Goal: Task Accomplishment & Management: Use online tool/utility

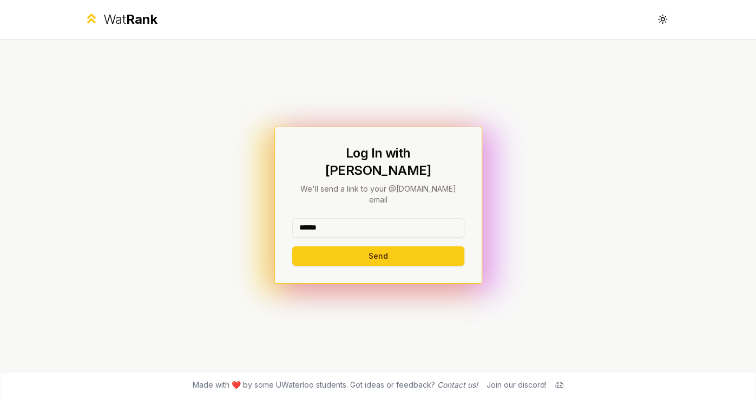
type input "******"
click at [402, 246] on button "Send" at bounding box center [378, 255] width 172 height 19
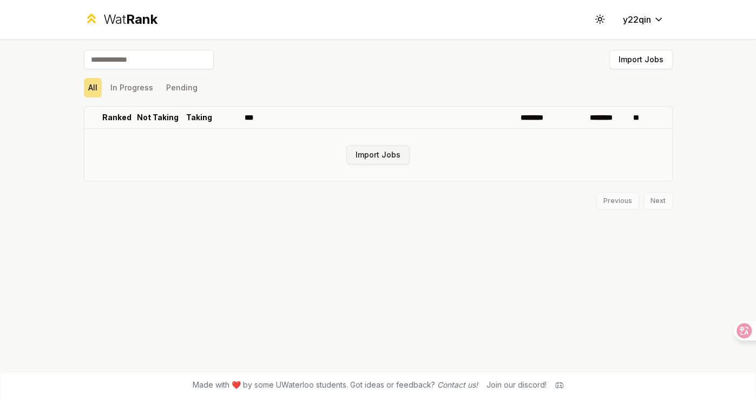
click at [389, 148] on button "Import Jobs" at bounding box center [377, 154] width 63 height 19
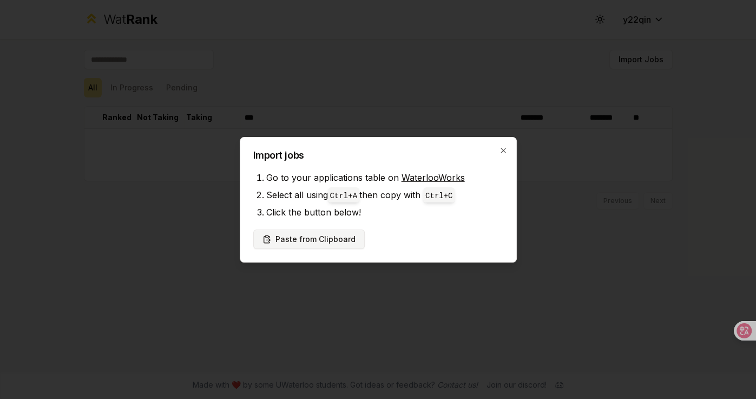
click at [332, 241] on button "Paste from Clipboard" at bounding box center [308, 238] width 111 height 19
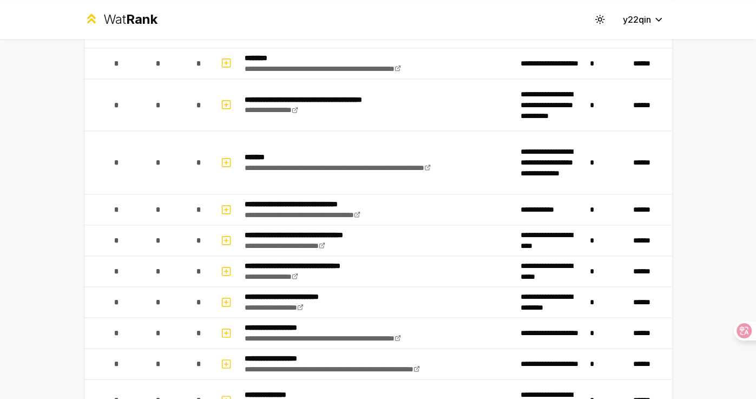
scroll to position [1291, 0]
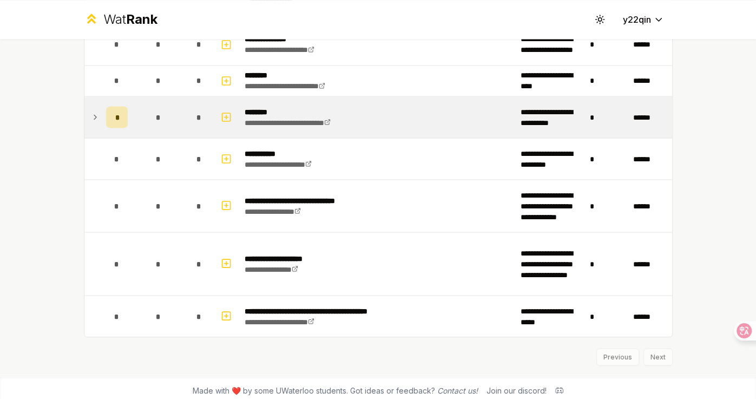
click at [120, 114] on div "*" at bounding box center [117, 117] width 22 height 22
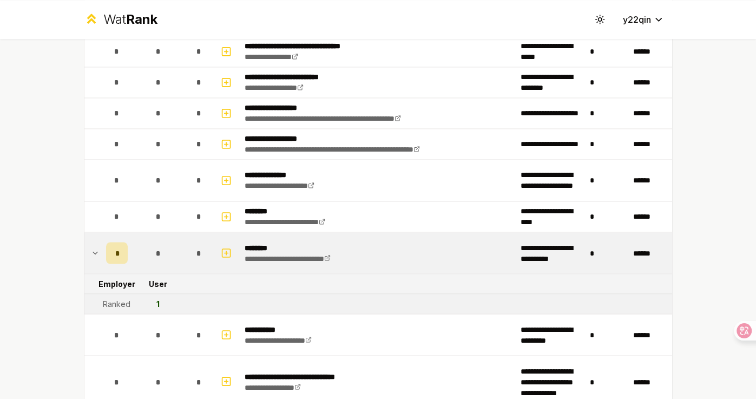
scroll to position [1151, 0]
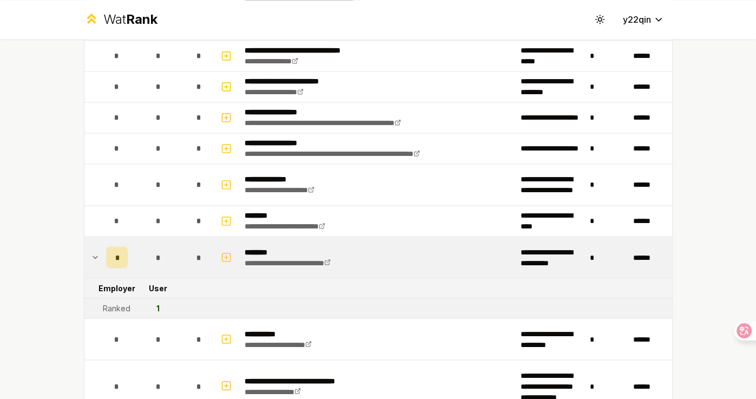
click at [126, 255] on div "*" at bounding box center [117, 257] width 22 height 22
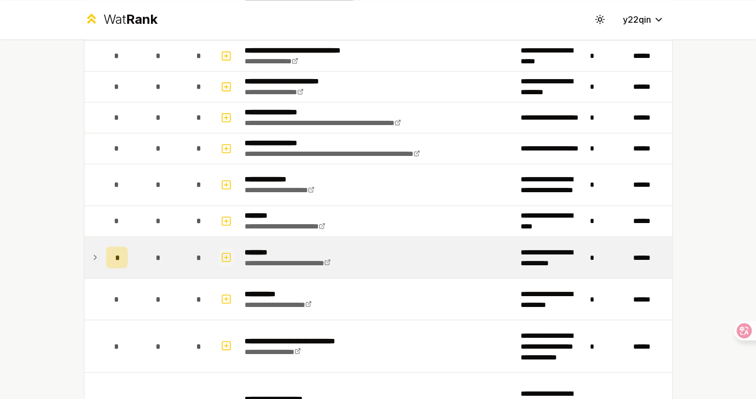
click at [226, 255] on icon "button" at bounding box center [226, 257] width 0 height 4
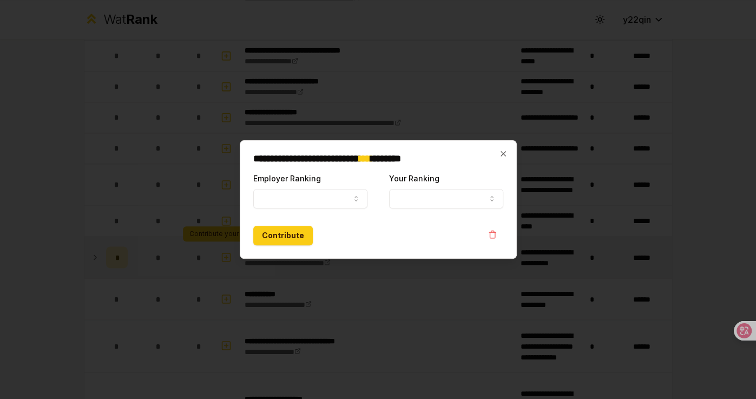
select select
click at [500, 152] on icon "button" at bounding box center [503, 153] width 9 height 9
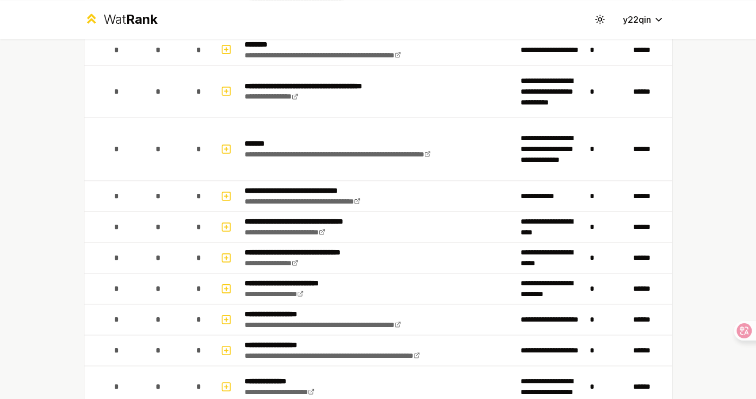
scroll to position [1291, 0]
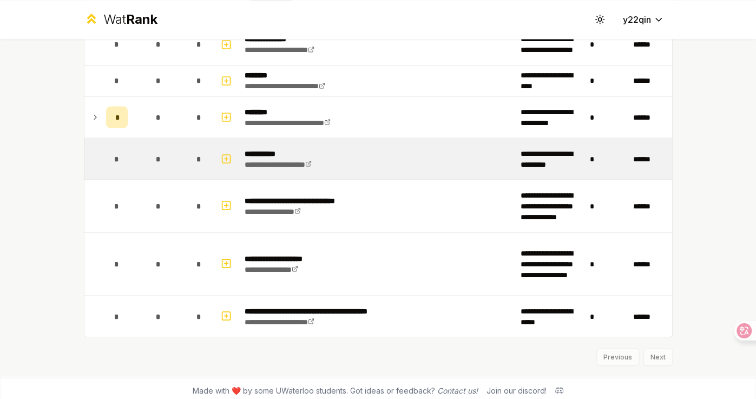
click at [487, 138] on td "**********" at bounding box center [378, 158] width 276 height 41
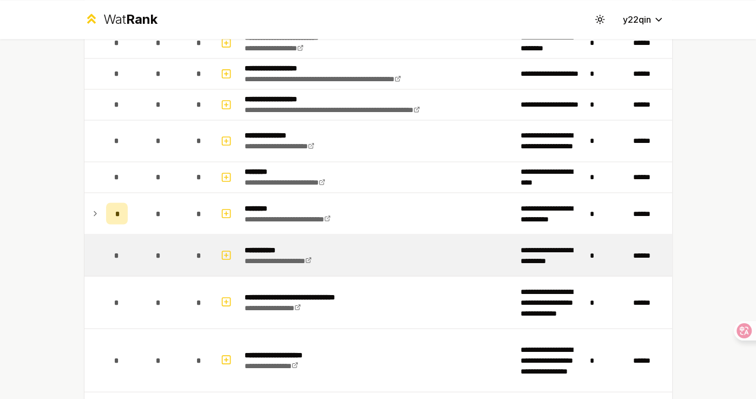
scroll to position [1190, 0]
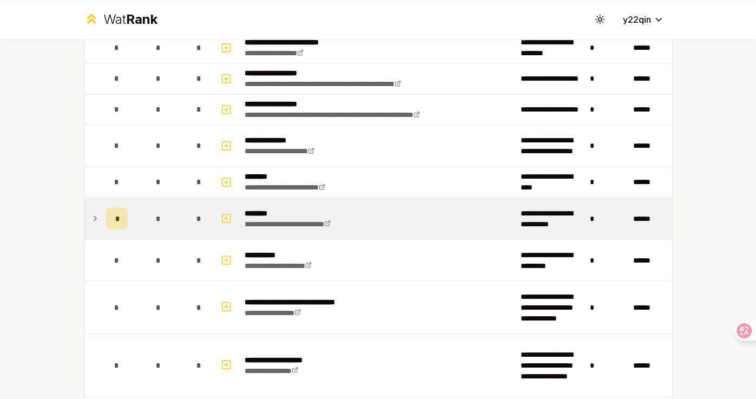
click at [96, 211] on icon at bounding box center [95, 217] width 9 height 13
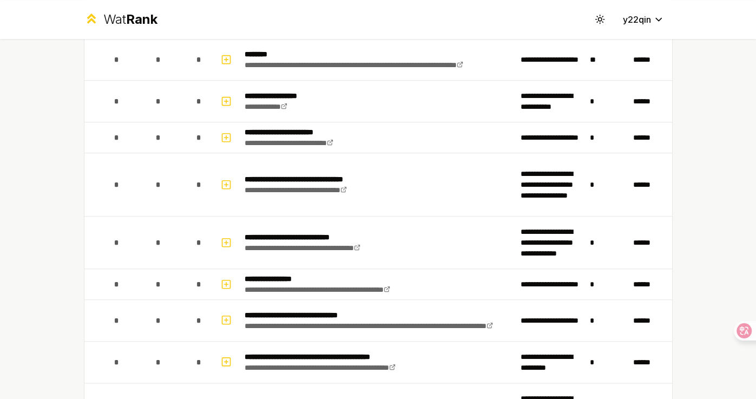
scroll to position [470, 0]
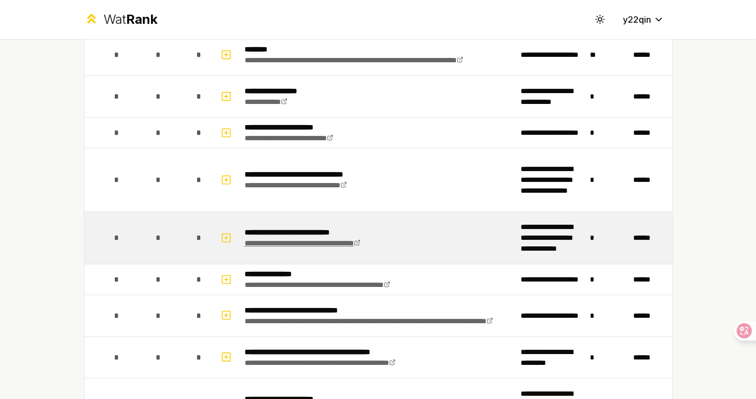
click at [291, 239] on link "**********" at bounding box center [302, 243] width 116 height 8
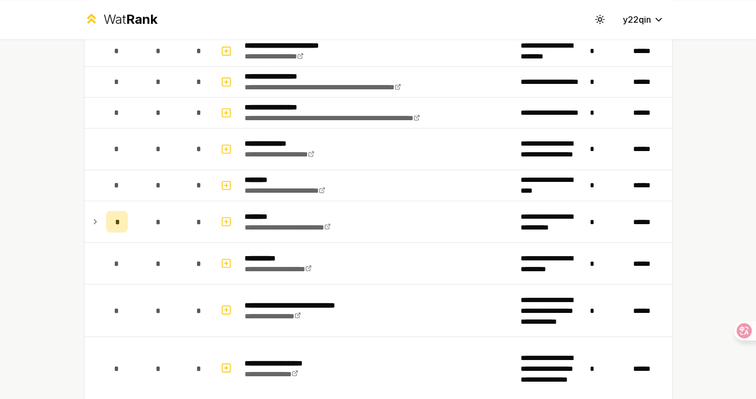
scroll to position [1291, 0]
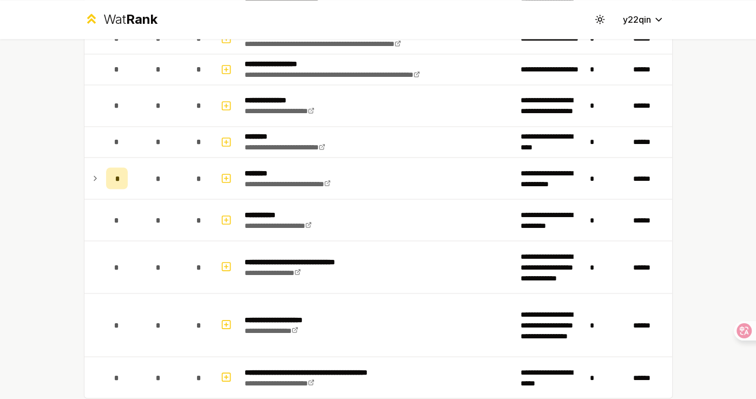
scroll to position [1291, 0]
